Goal: Task Accomplishment & Management: Manage account settings

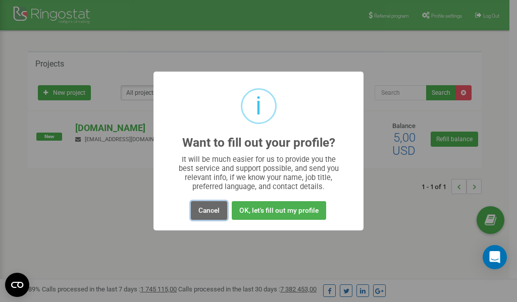
click at [215, 211] on button "Cancel" at bounding box center [209, 210] width 36 height 19
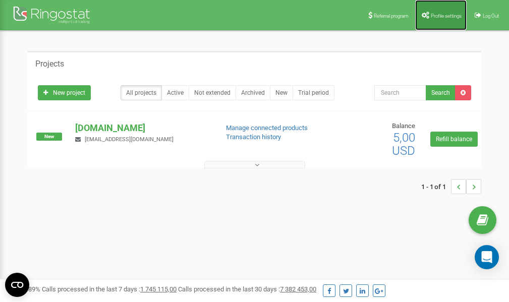
click at [447, 14] on span "Profile settings" at bounding box center [446, 16] width 31 height 6
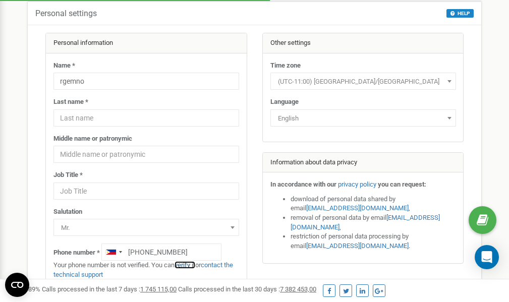
click at [190, 266] on link "verify it" at bounding box center [185, 265] width 21 height 8
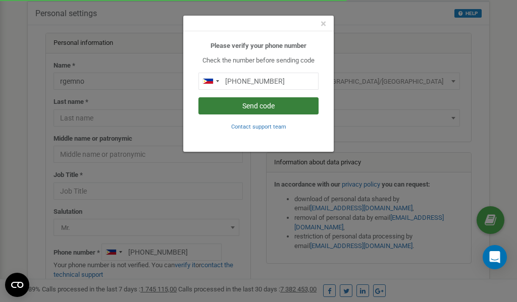
click at [266, 106] on button "Send code" at bounding box center [258, 105] width 120 height 17
